Goal: Book appointment/travel/reservation

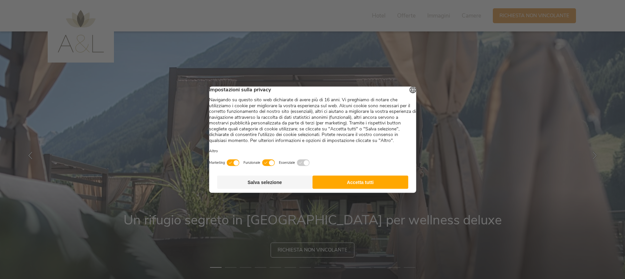
click at [359, 186] on button "Accetta tutti" at bounding box center [361, 182] width 96 height 13
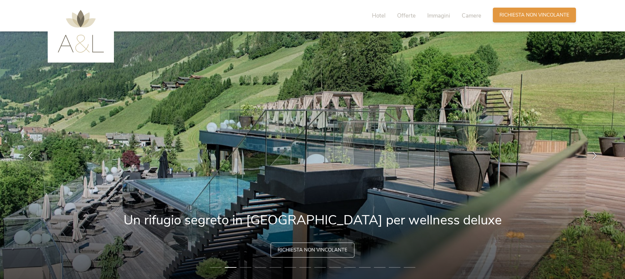
click at [537, 15] on span "Richiesta non vincolante" at bounding box center [534, 15] width 70 height 7
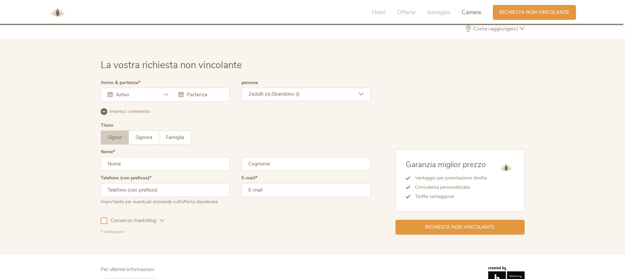
scroll to position [2034, 0]
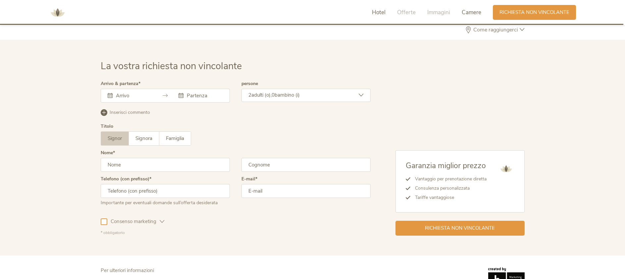
click at [377, 13] on span "Hotel" at bounding box center [379, 13] width 14 height 8
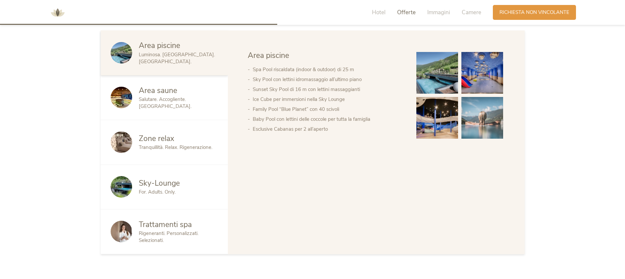
click at [404, 13] on span "Offerte" at bounding box center [406, 13] width 19 height 8
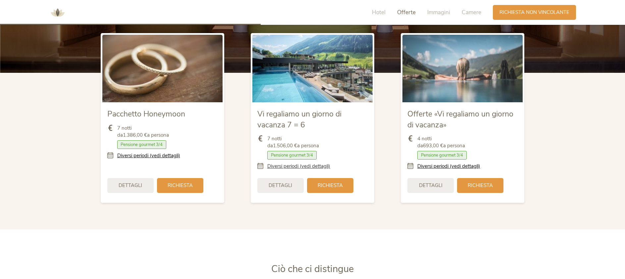
scroll to position [849, 0]
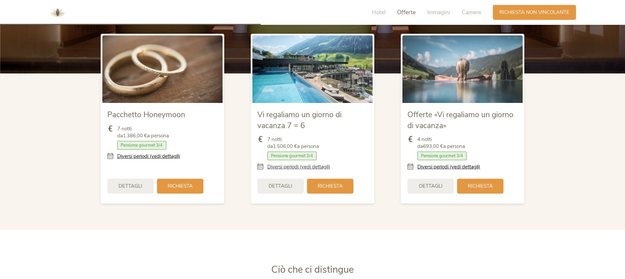
click at [288, 164] on link "Diversi periodi (vedi dettagli)" at bounding box center [298, 167] width 63 height 7
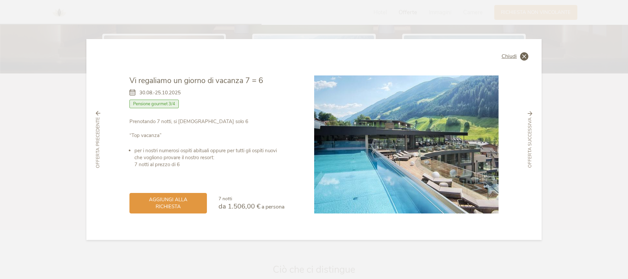
click at [524, 57] on icon at bounding box center [524, 56] width 8 height 8
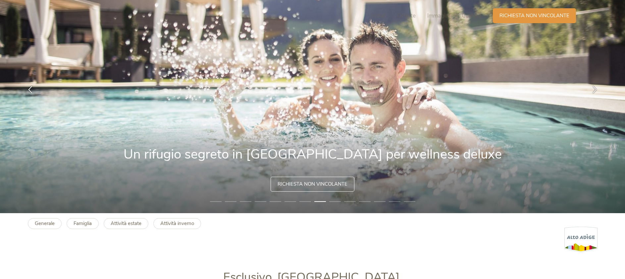
scroll to position [0, 0]
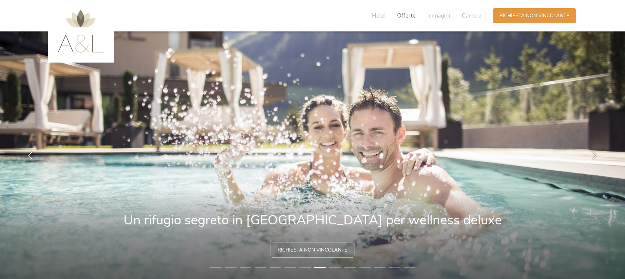
click at [405, 15] on span "Offerte" at bounding box center [406, 16] width 19 height 8
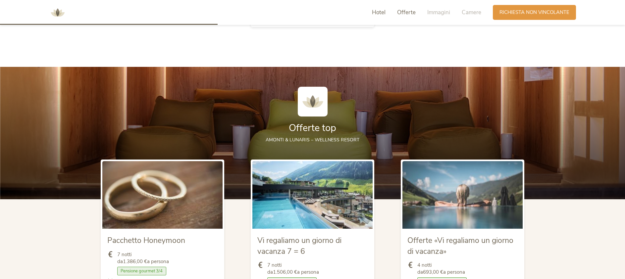
scroll to position [740, 0]
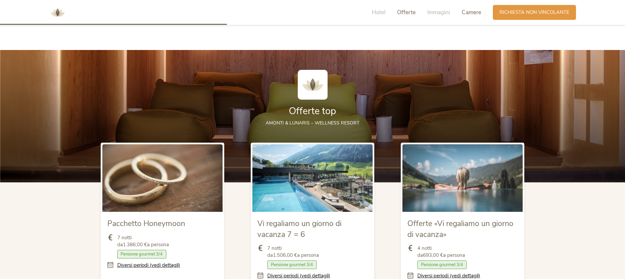
click at [478, 13] on span "Camere" at bounding box center [472, 13] width 20 height 8
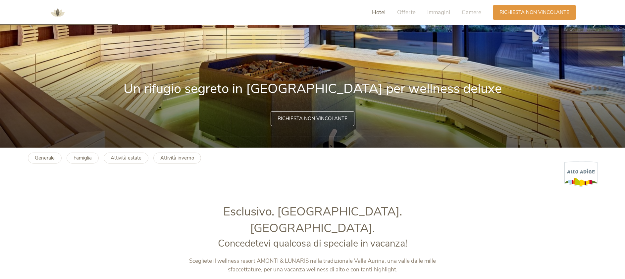
scroll to position [0, 0]
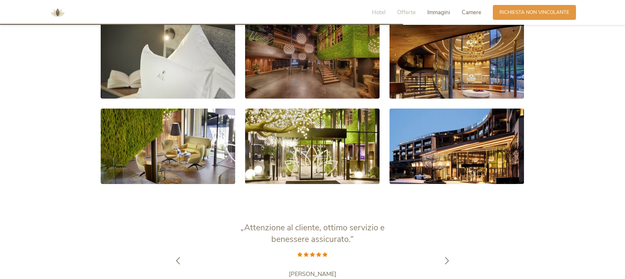
click at [469, 12] on span "Camere" at bounding box center [472, 13] width 20 height 8
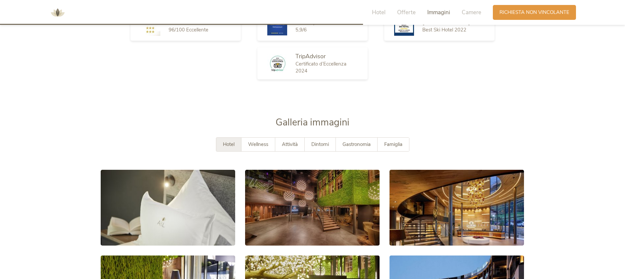
scroll to position [1162, 0]
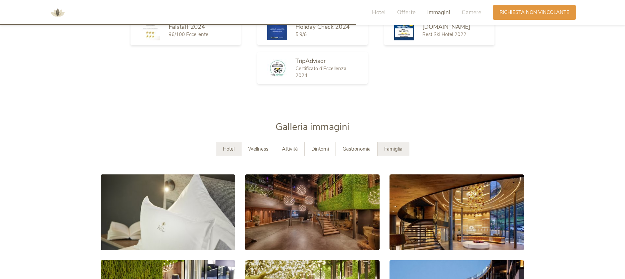
click at [390, 146] on span "Famiglia" at bounding box center [393, 149] width 18 height 7
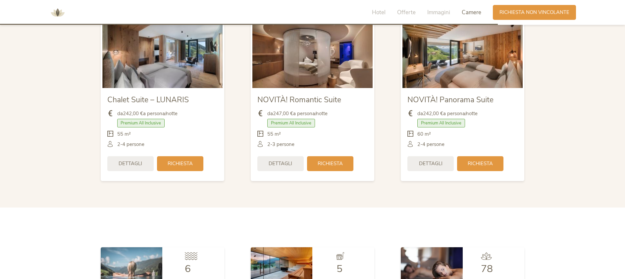
scroll to position [1679, 0]
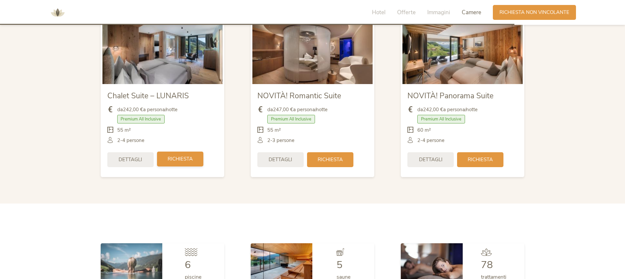
click at [175, 156] on span "Richiesta" at bounding box center [180, 159] width 25 height 7
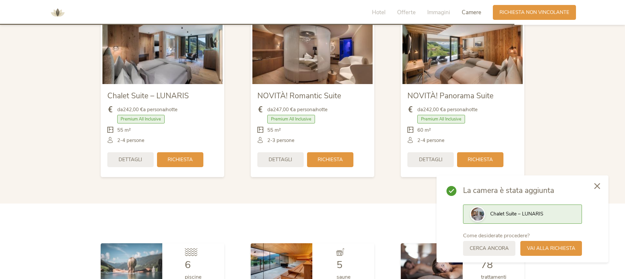
click at [597, 186] on icon at bounding box center [597, 186] width 6 height 6
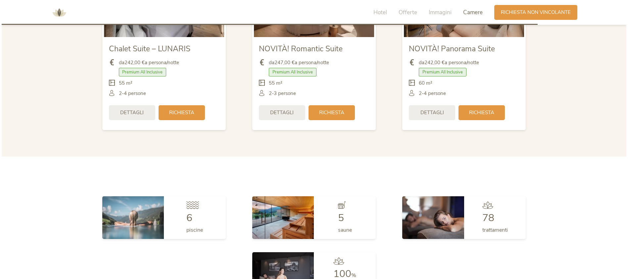
scroll to position [1762, 0]
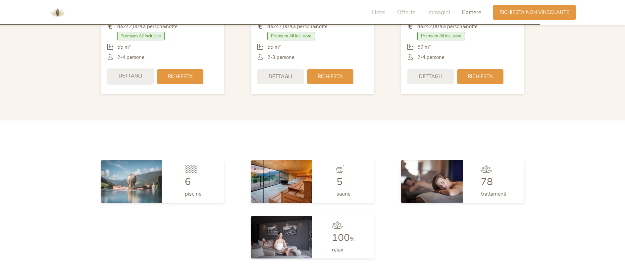
click at [140, 73] on span "Dettagli" at bounding box center [131, 76] width 24 height 7
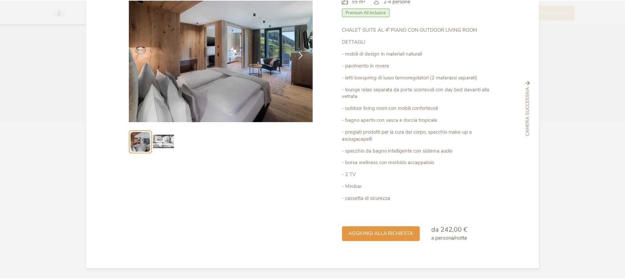
scroll to position [0, 0]
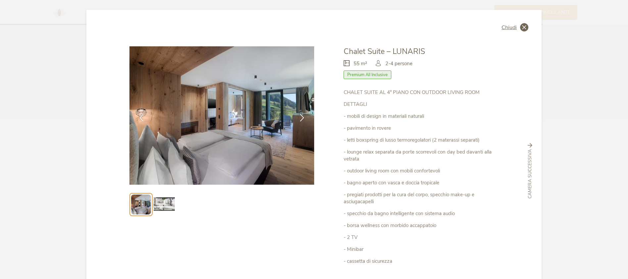
click at [526, 28] on icon at bounding box center [524, 27] width 8 height 8
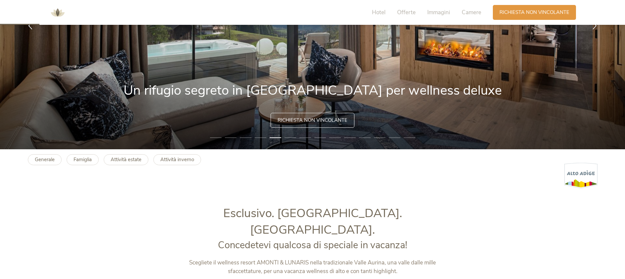
scroll to position [131, 0]
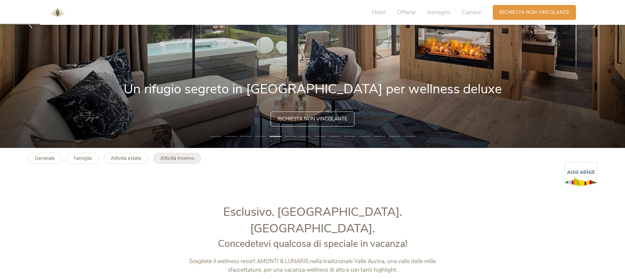
click at [181, 159] on b "Attività inverno" at bounding box center [177, 158] width 34 height 7
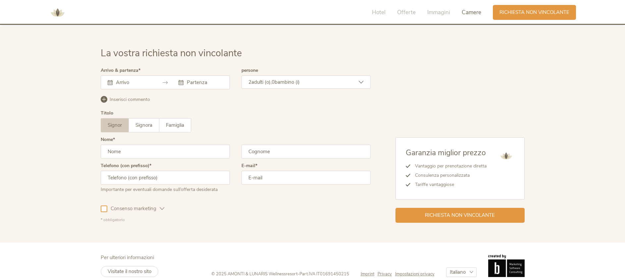
scroll to position [1820, 0]
